Goal: Task Accomplishment & Management: Complete application form

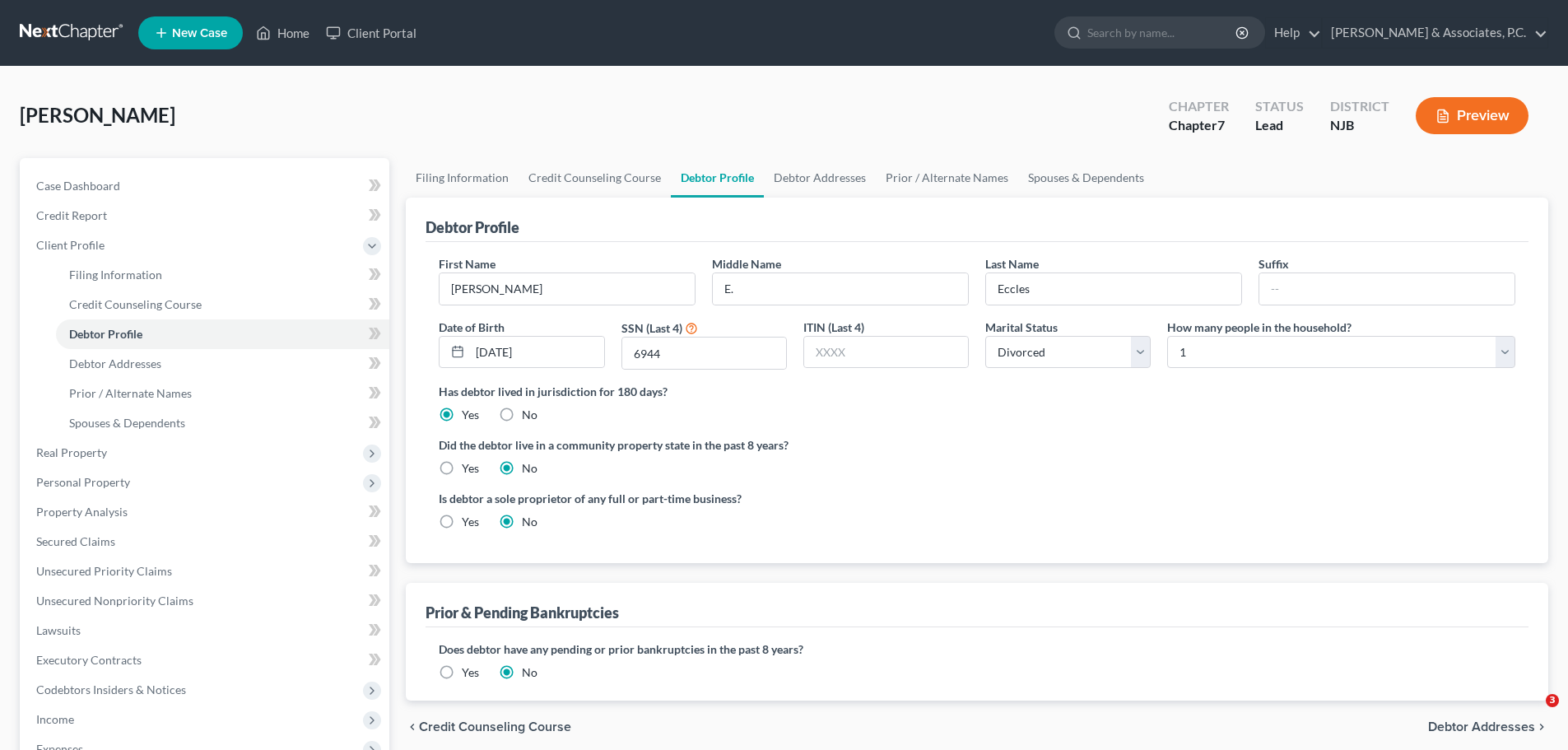
select select "3"
select select "0"
click at [63, 27] on link at bounding box center [72, 33] width 105 height 30
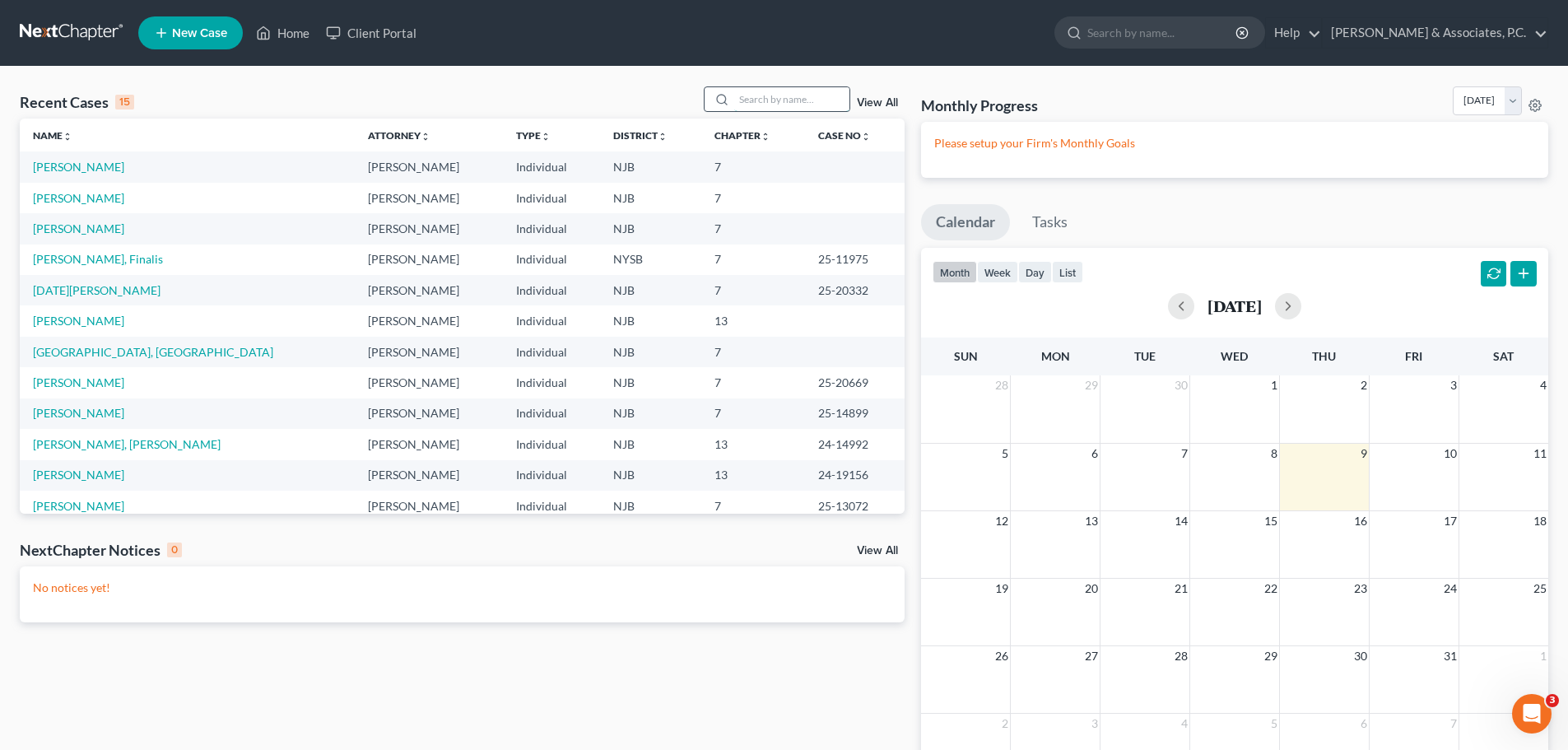
click at [820, 105] on input "search" at bounding box center [791, 98] width 115 height 24
